Goal: Transaction & Acquisition: Obtain resource

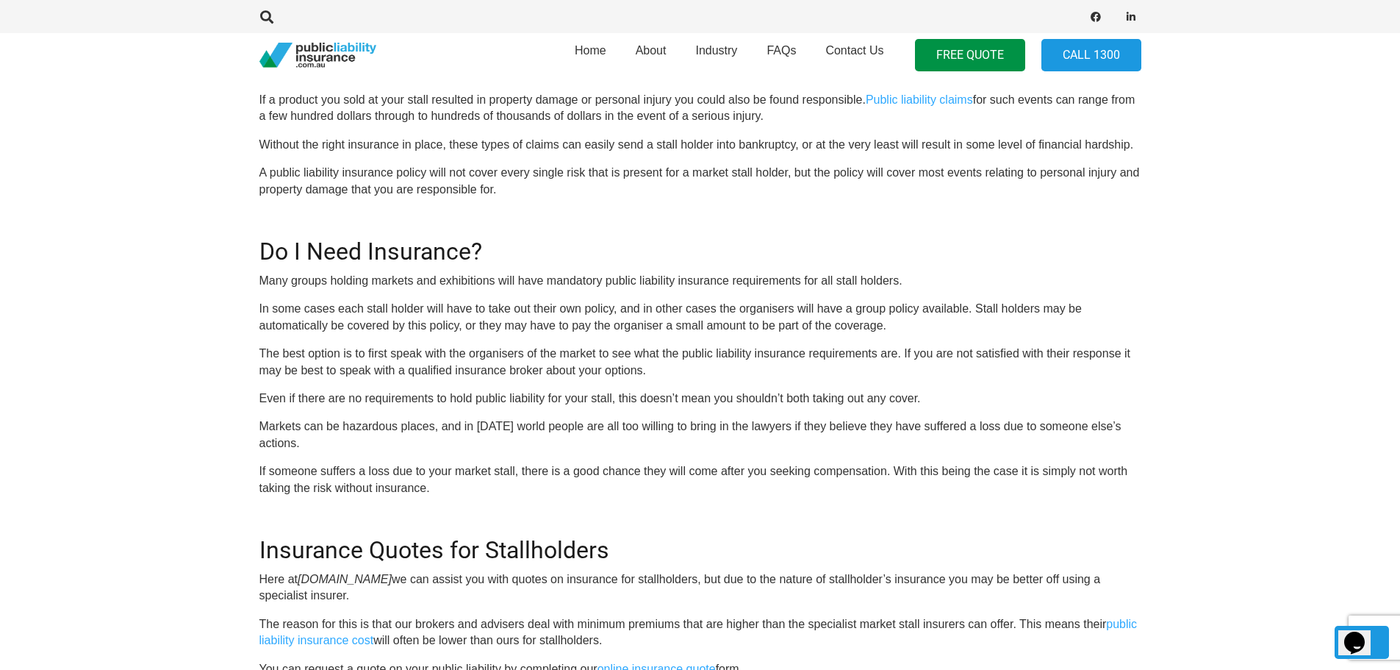
scroll to position [515, 0]
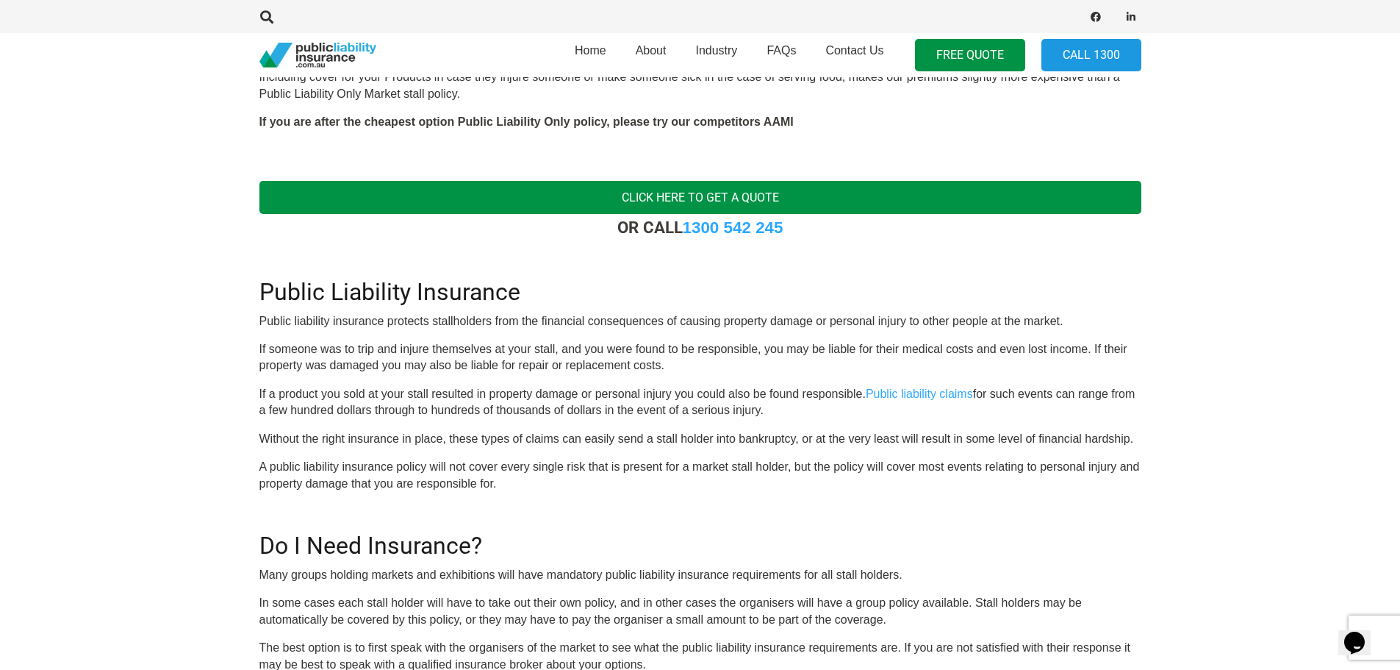
click at [779, 198] on link "Click here to get a quote" at bounding box center [700, 197] width 882 height 33
click at [710, 190] on link "Click here to get a quote" at bounding box center [700, 197] width 882 height 33
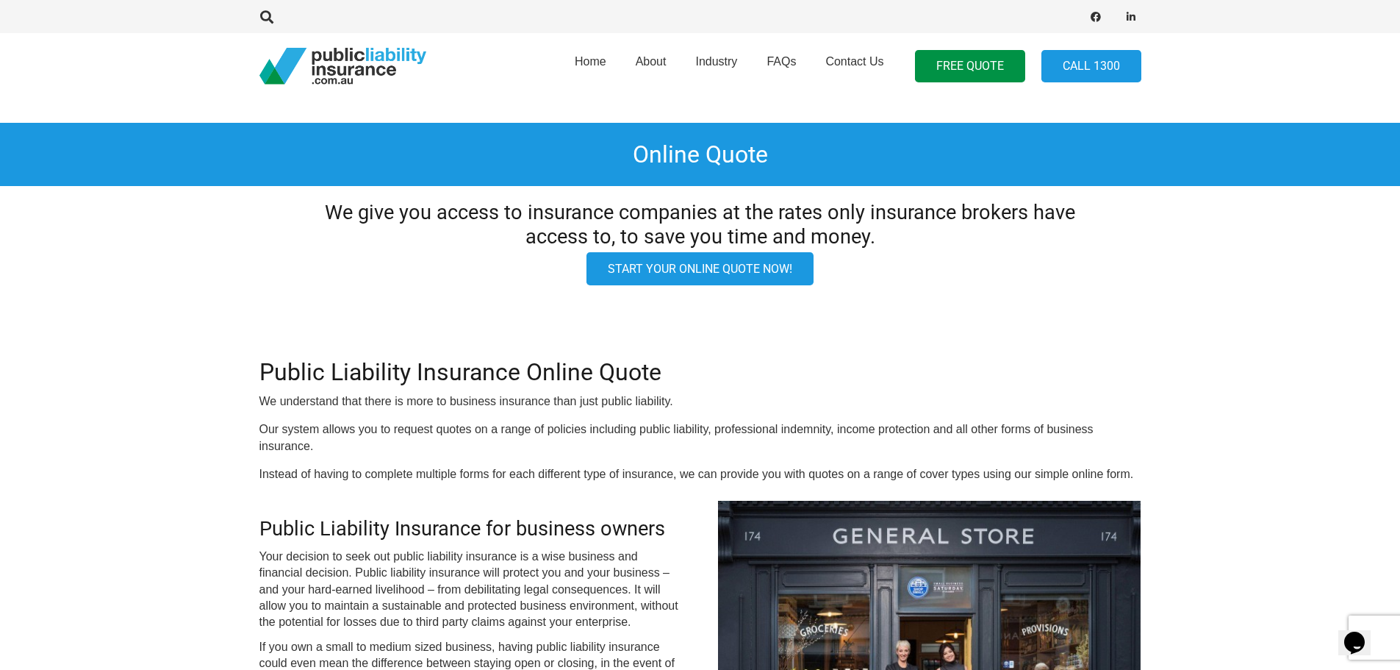
click at [723, 259] on link "Start your online quote now!" at bounding box center [700, 268] width 227 height 33
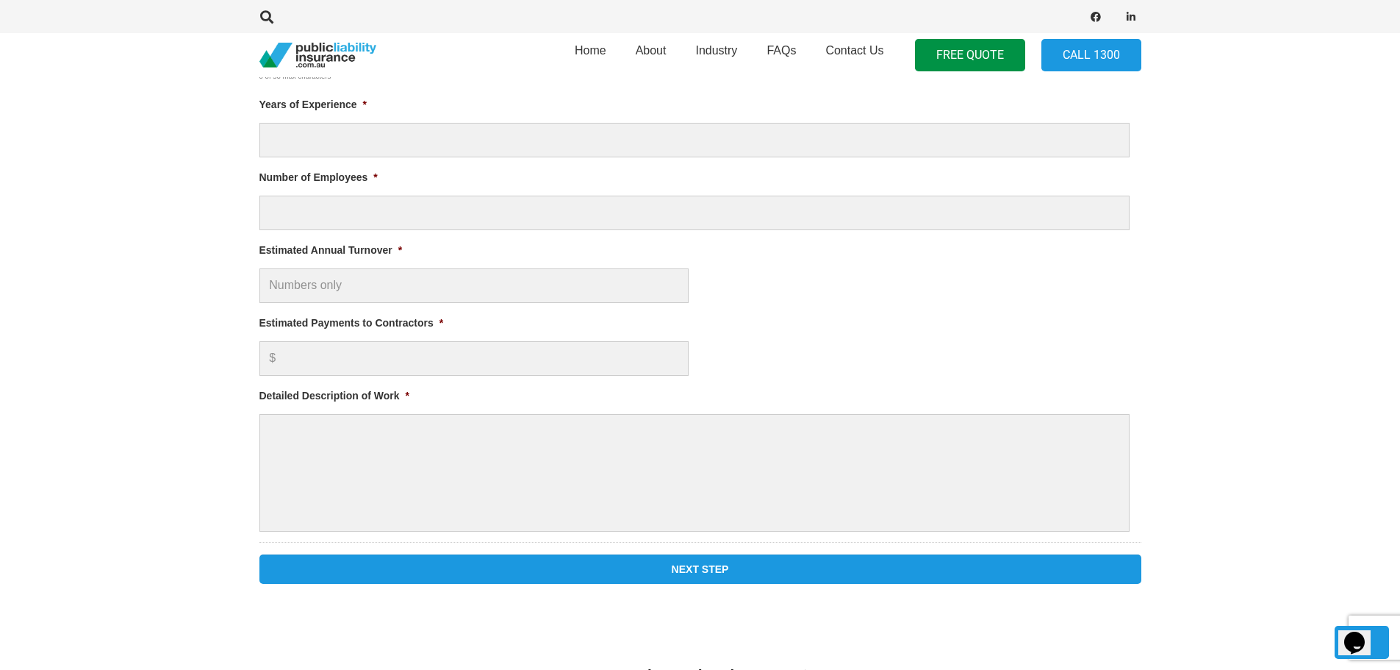
scroll to position [1250, 0]
